Goal: Obtain resource: Download file/media

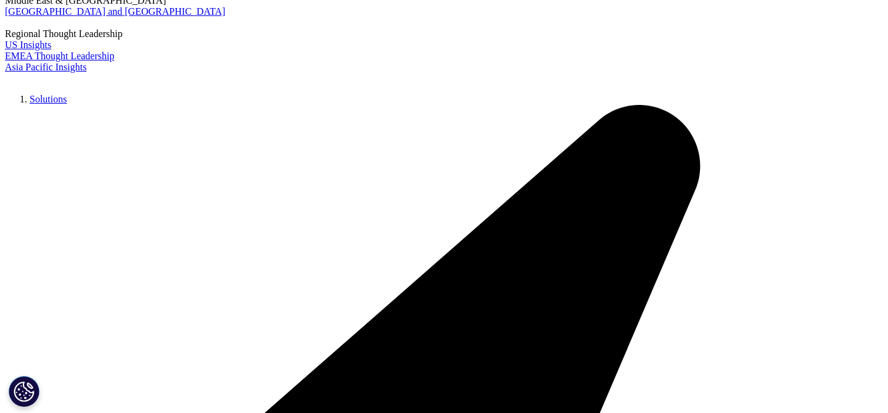
scroll to position [82, 0]
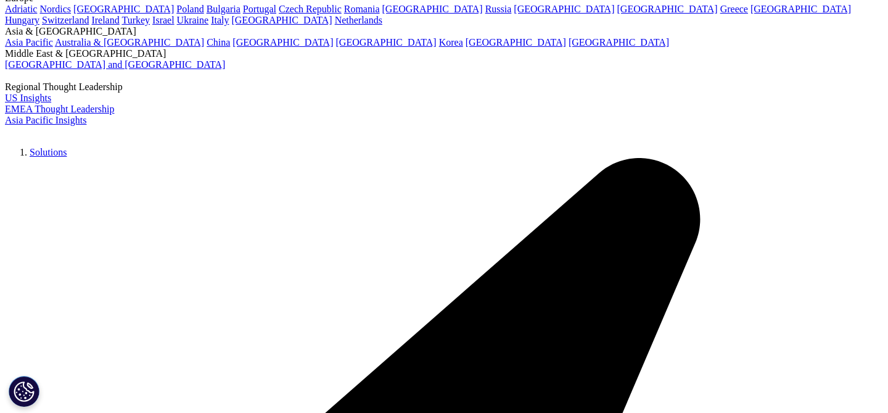
scroll to position [682, 728]
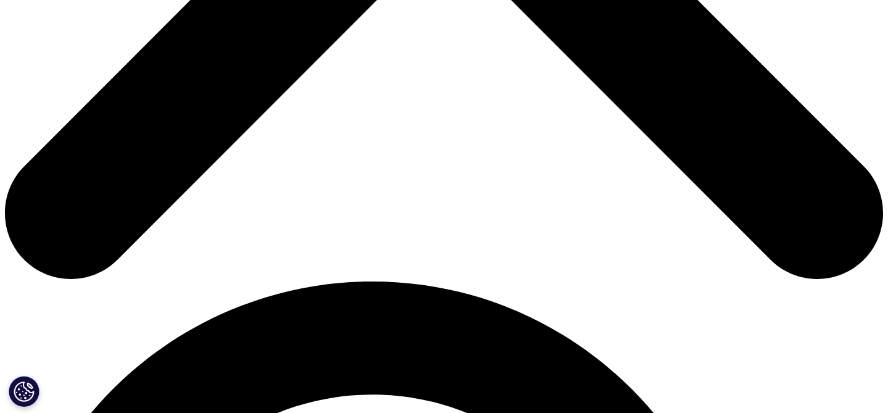
scroll to position [639, 0]
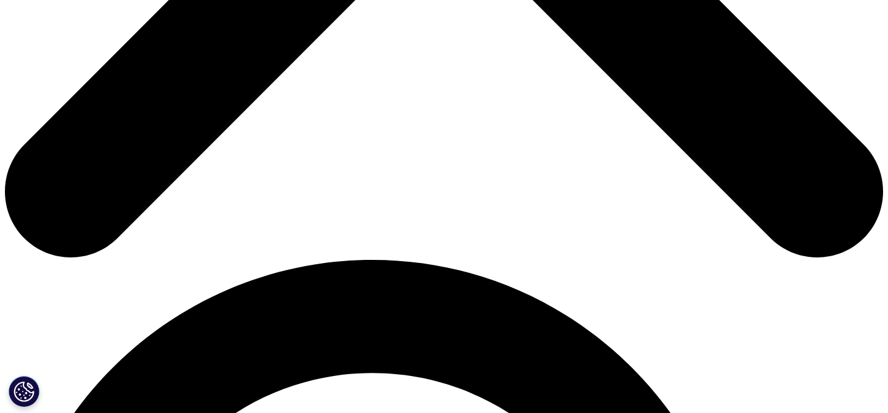
type input "Jasmine"
type input "Shah"
type input "jasmine.shah5@gmail.com"
select select "[GEOGRAPHIC_DATA]"
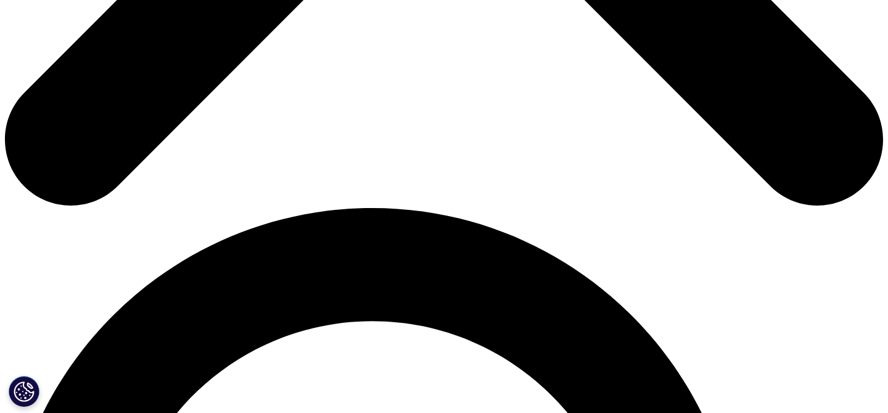
scroll to position [695, 0]
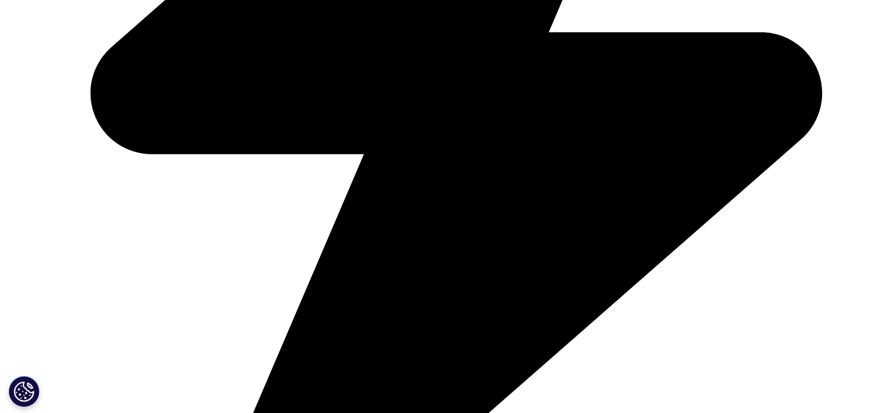
scroll to position [682, 728]
type input "jasmine.shah@precisionaq.com"
type input "Marketer"
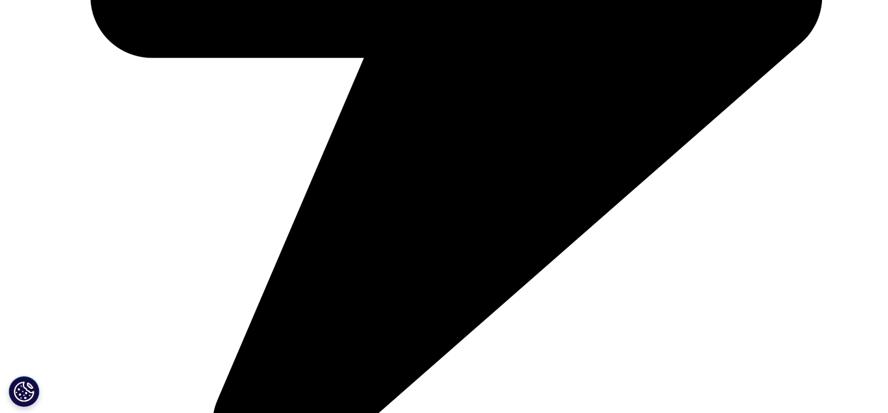
scroll to position [822, 0]
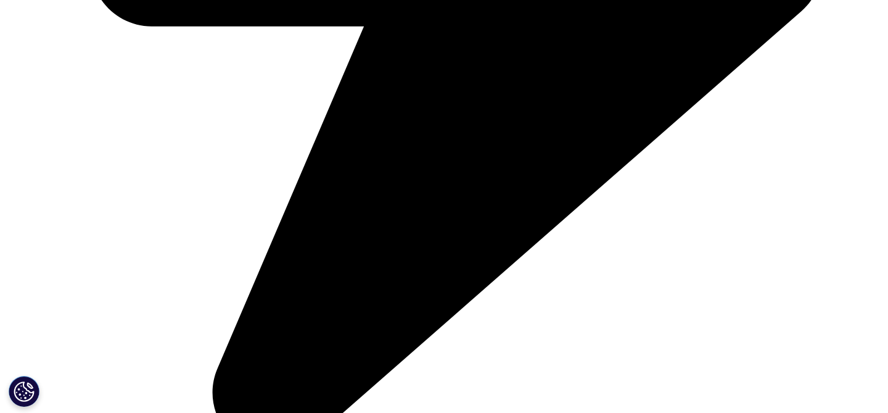
type input "Precision"
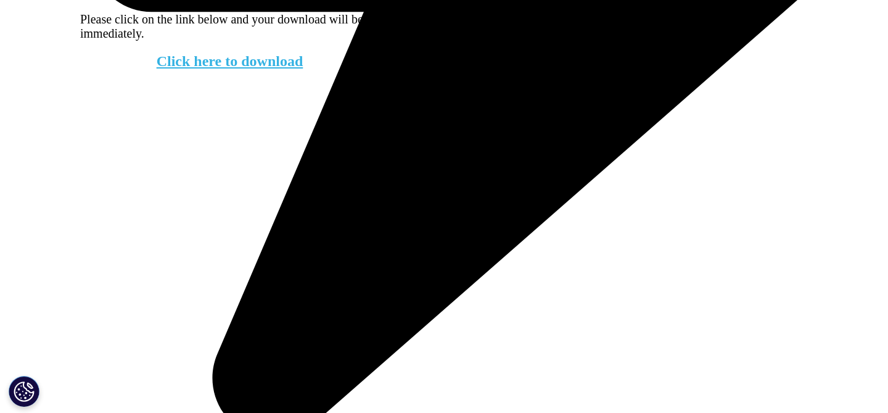
scroll to position [793, 0]
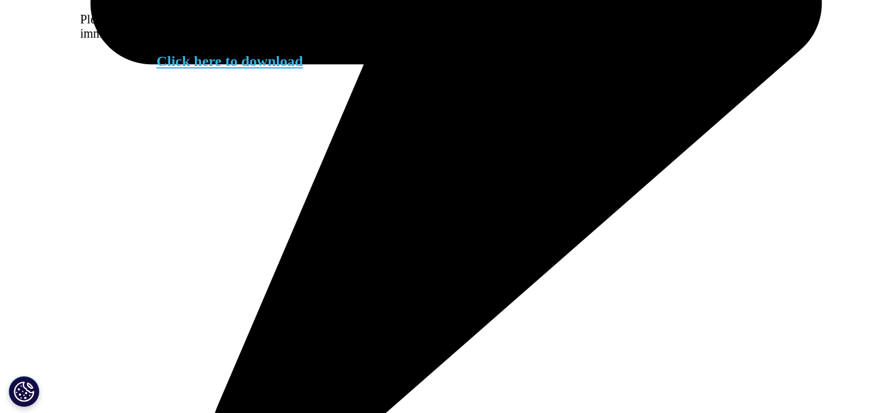
click at [256, 69] on link "Click here to download" at bounding box center [230, 61] width 147 height 16
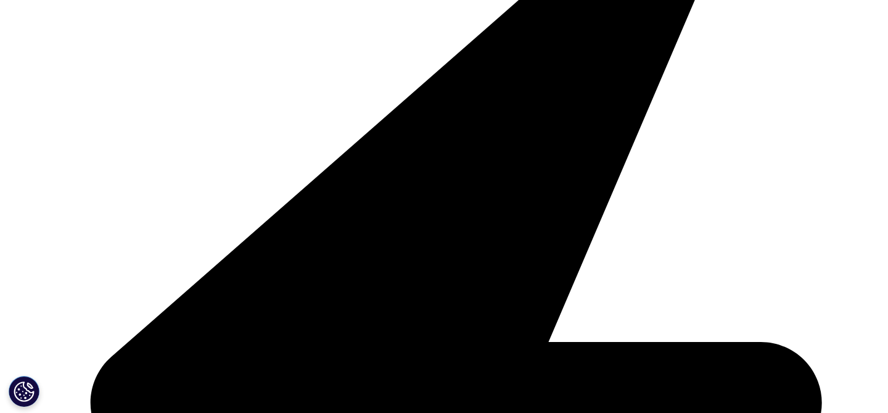
scroll to position [0, 0]
